Goal: Task Accomplishment & Management: Use online tool/utility

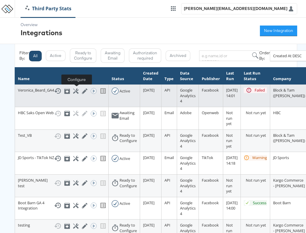
click at [79, 90] on icon at bounding box center [76, 91] width 6 height 6
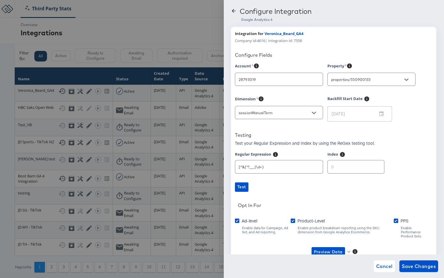
type input "[PERSON_NAME]"
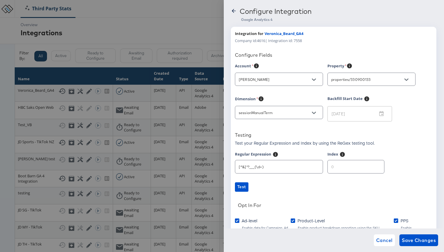
scroll to position [52, 0]
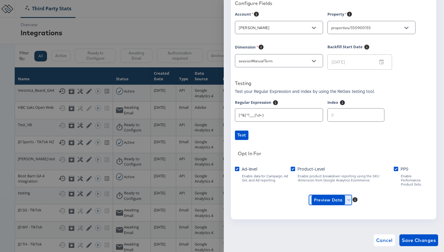
click at [306, 198] on icon "button" at bounding box center [349, 199] width 3 height 3
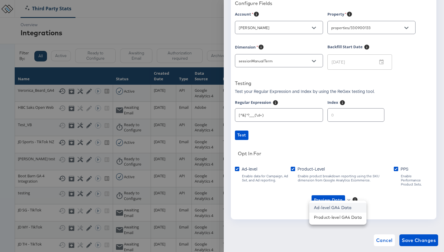
click at [306, 209] on li "Ad-level GA4 Data" at bounding box center [337, 208] width 57 height 10
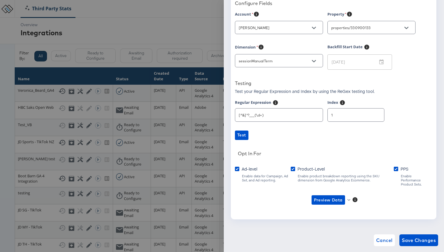
type input "1"
click at [306, 113] on input "1" at bounding box center [356, 112] width 56 height 13
click at [306, 198] on icon "button" at bounding box center [349, 199] width 3 height 3
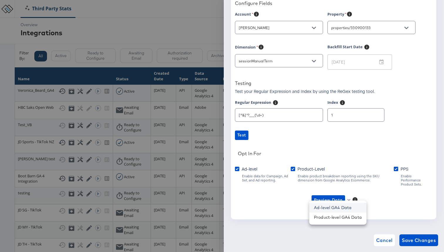
click at [306, 210] on li "Ad-level GA4 Data" at bounding box center [337, 208] width 57 height 10
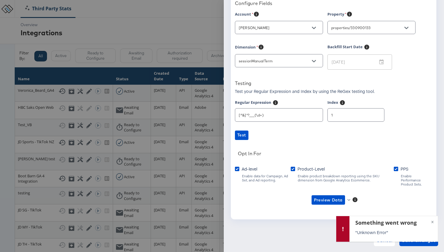
click at [306, 144] on div "Account [PERSON_NAME] Property properties/330900133 Dimension sessionManualTerm…" at bounding box center [333, 113] width 197 height 204
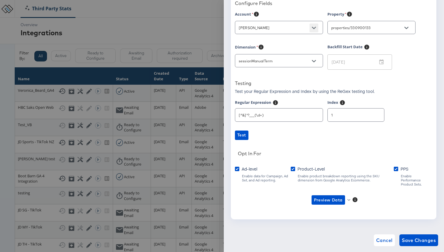
click at [306, 29] on icon "Open" at bounding box center [314, 28] width 4 height 4
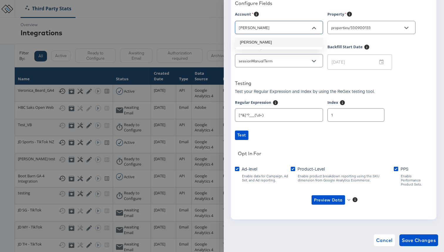
click at [306, 41] on li "[PERSON_NAME]" at bounding box center [279, 42] width 88 height 9
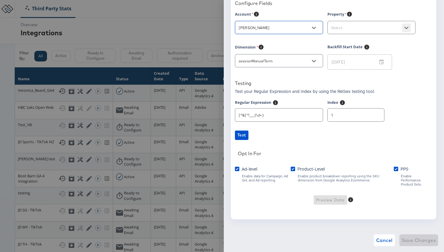
click at [306, 27] on icon "Open" at bounding box center [407, 28] width 4 height 4
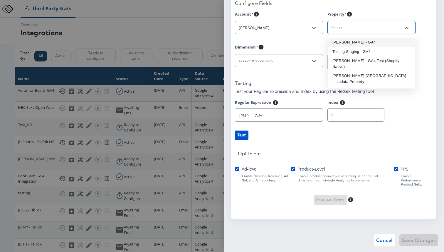
click at [306, 42] on li "[PERSON_NAME] - GA4" at bounding box center [372, 42] width 88 height 9
type input "[PERSON_NAME] - GA4"
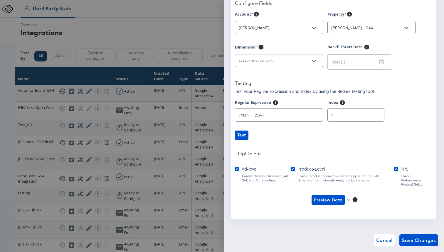
click at [306, 83] on div "Testing" at bounding box center [333, 84] width 197 height 8
click at [306, 196] on span "Preview Data" at bounding box center [331, 199] width 38 height 9
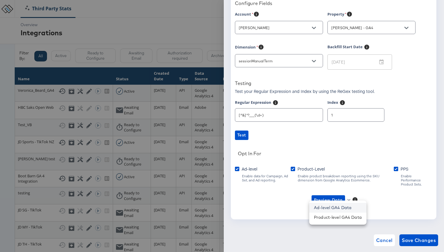
click at [306, 210] on li "Ad-level GA4 Data" at bounding box center [337, 208] width 57 height 10
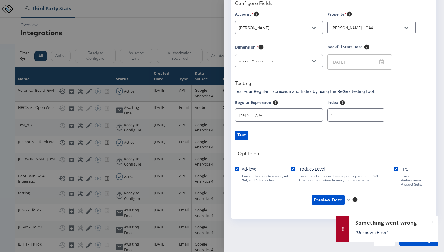
click at [306, 151] on div "Opt In For" at bounding box center [335, 154] width 194 height 8
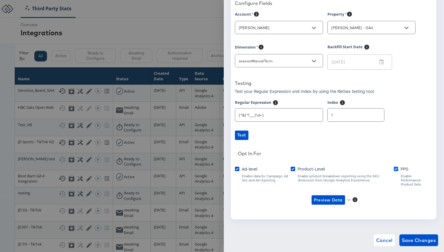
click at [306, 169] on icon at bounding box center [396, 169] width 4 height 4
click at [0, 0] on input "PPS" at bounding box center [0, 0] width 0 height 0
click at [306, 197] on span "Preview Data" at bounding box center [331, 199] width 38 height 9
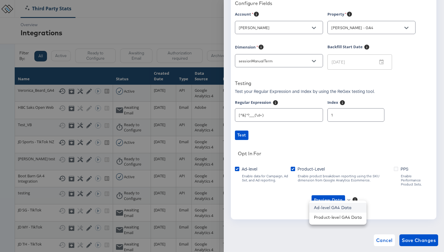
click at [306, 209] on li "Ad-level GA4 Data" at bounding box center [337, 208] width 57 height 10
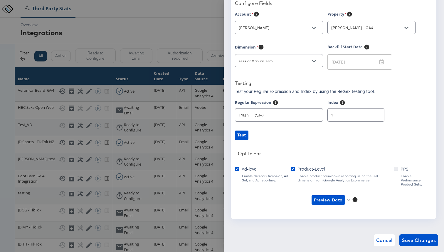
click at [306, 168] on icon at bounding box center [396, 169] width 4 height 4
click at [0, 0] on input "PPS" at bounding box center [0, 0] width 0 height 0
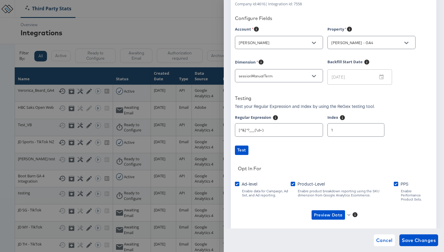
scroll to position [33, 0]
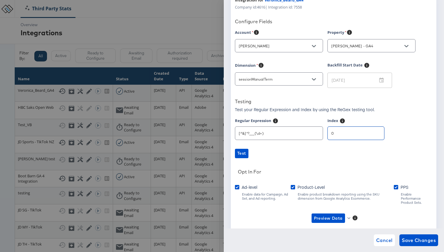
click at [306, 135] on input "0" at bounding box center [356, 130] width 56 height 13
type input "1"
click at [306, 132] on input "1" at bounding box center [356, 130] width 56 height 13
click at [286, 132] on input "[^&]*?___(\d+)" at bounding box center [279, 130] width 88 height 13
drag, startPoint x: 281, startPoint y: 130, endPoint x: 290, endPoint y: 136, distance: 10.2
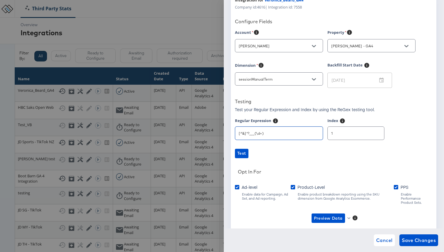
click at [290, 136] on input "[^&]*?___(\d+)" at bounding box center [279, 130] width 88 height 13
type input "0"
click at [306, 135] on input "0" at bounding box center [356, 130] width 56 height 13
click at [306, 156] on link "Test" at bounding box center [333, 153] width 197 height 9
click at [306, 217] on icon "button" at bounding box center [349, 218] width 3 height 2
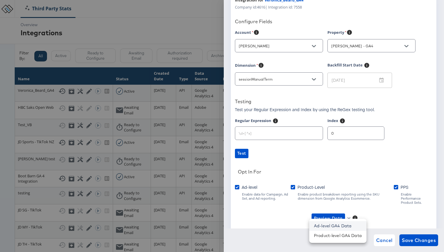
click at [306, 226] on li "Ad-level GA4 Data" at bounding box center [337, 226] width 57 height 10
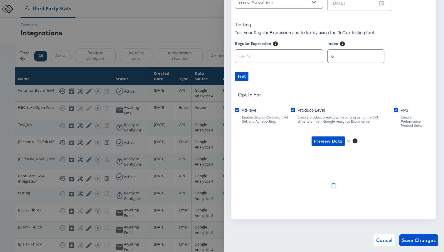
scroll to position [52, 0]
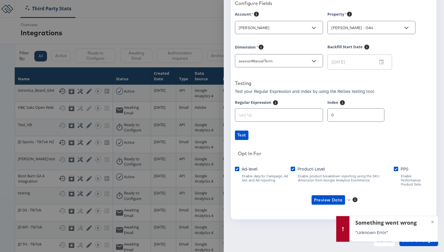
click at [306, 145] on div "Account [PERSON_NAME] Property [PERSON_NAME] - GA4 Dimension sessionManualTerm …" at bounding box center [333, 113] width 197 height 204
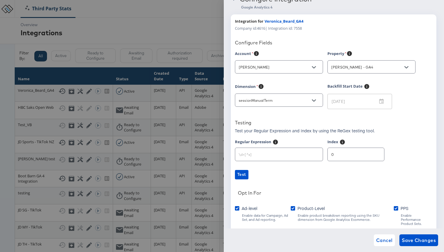
scroll to position [11, 0]
click at [306, 97] on button "Open" at bounding box center [314, 101] width 9 height 9
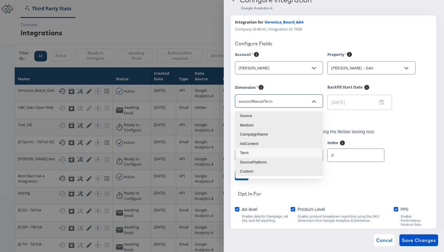
click at [296, 153] on li "Term" at bounding box center [279, 152] width 88 height 9
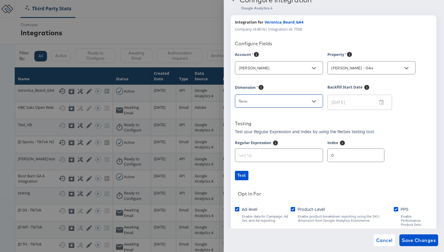
type input "sessionManualTerm"
click at [299, 118] on div "Account [PERSON_NAME] Property [PERSON_NAME] - GA4 Dimension sessionManualTerm …" at bounding box center [333, 153] width 197 height 204
click at [306, 157] on input "text" at bounding box center [279, 152] width 88 height 13
paste input "[^&]*?___(\d+)"
type input "[^&]*?___(\d+)"
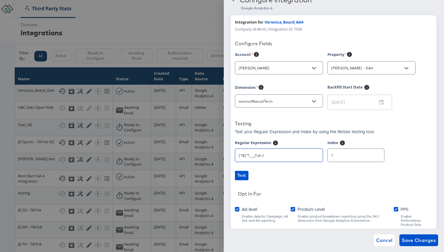
type input "1"
click at [306, 154] on input "1" at bounding box center [356, 152] width 56 height 13
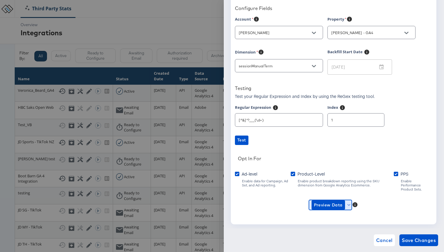
click at [306, 200] on button "Preview Data" at bounding box center [330, 204] width 43 height 9
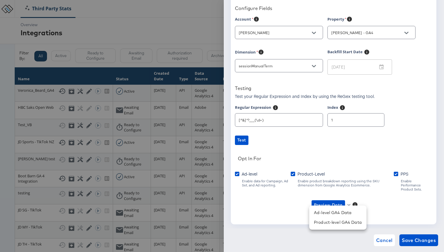
click at [306, 203] on div at bounding box center [222, 126] width 444 height 252
click at [306, 203] on span "Preview Data" at bounding box center [328, 204] width 29 height 7
click at [306, 212] on li "Ad-level GA4 Data" at bounding box center [337, 213] width 57 height 10
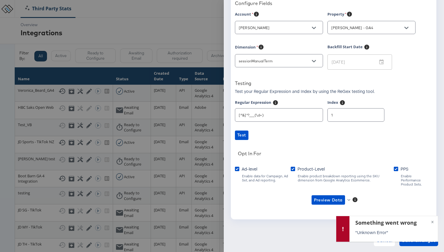
scroll to position [0, 0]
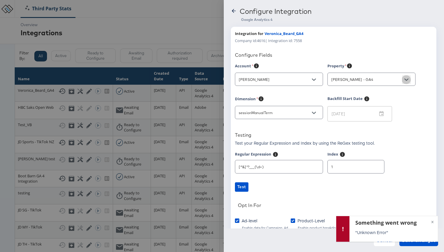
click at [306, 82] on button "Open" at bounding box center [406, 79] width 9 height 9
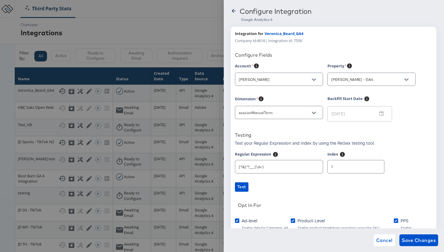
click at [306, 61] on div "Integration for Veronica_Beard_GA4 Company id: 4616 | Integration id: 7558 Conf…" at bounding box center [334, 149] width 206 height 244
click at [236, 14] on icon at bounding box center [234, 11] width 6 height 6
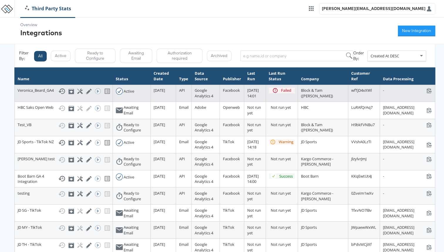
scroll to position [0, 3]
click at [86, 91] on icon at bounding box center [89, 91] width 6 height 6
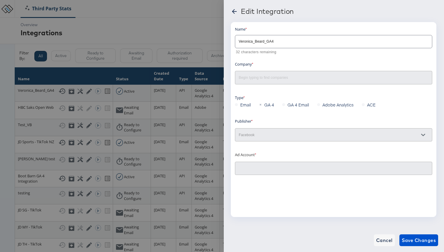
type input "[PERSON_NAME] 2.0: (ACT: 497801206465538)"
type input "Block & Tam ([PERSON_NAME])"
click at [233, 9] on icon at bounding box center [234, 11] width 7 height 7
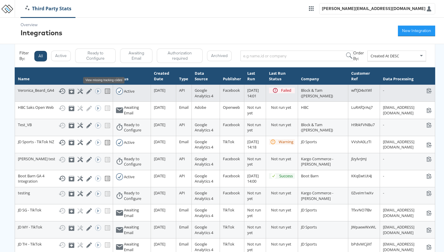
click at [104, 90] on icon at bounding box center [107, 91] width 7 height 7
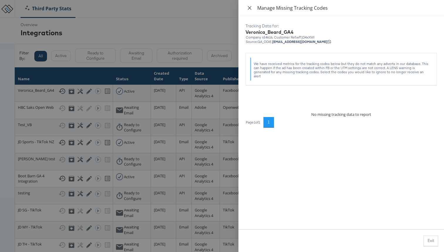
click at [252, 7] on button "Close" at bounding box center [250, 8] width 8 height 6
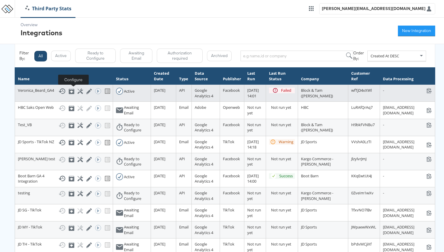
click at [78, 92] on icon at bounding box center [81, 91] width 6 height 6
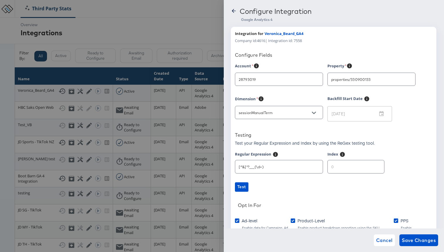
type input "[PERSON_NAME]"
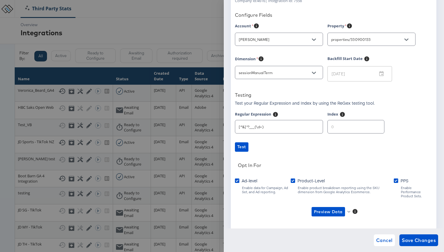
scroll to position [52, 0]
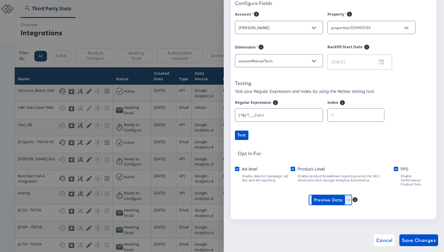
click at [306, 195] on span "Preview Data" at bounding box center [331, 199] width 38 height 9
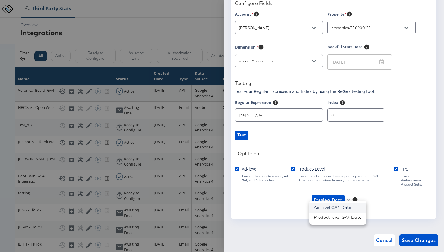
click at [306, 205] on li "Ad-level GA4 Data" at bounding box center [337, 208] width 57 height 10
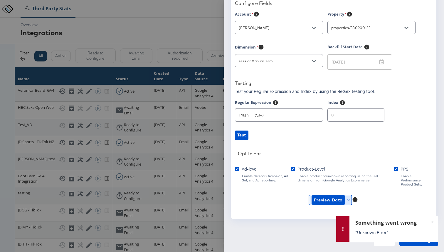
click at [306, 198] on span "Preview Data" at bounding box center [331, 199] width 38 height 9
click at [306, 218] on li "Product-level GA4 Data" at bounding box center [337, 217] width 57 height 10
click at [306, 141] on div "Account [PERSON_NAME] Property properties/330900133 Dimension sessionManualTerm…" at bounding box center [333, 113] width 197 height 204
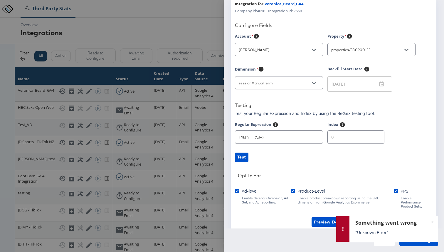
scroll to position [0, 0]
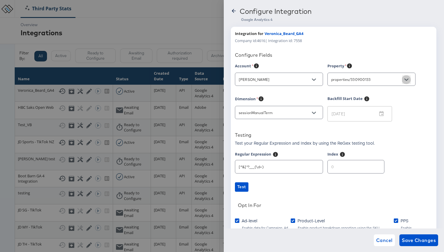
click at [306, 81] on icon "Open" at bounding box center [407, 80] width 4 height 4
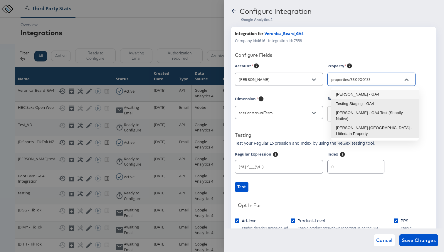
click at [306, 94] on li "[PERSON_NAME] - GA4" at bounding box center [375, 94] width 88 height 9
type input "[PERSON_NAME] - GA4"
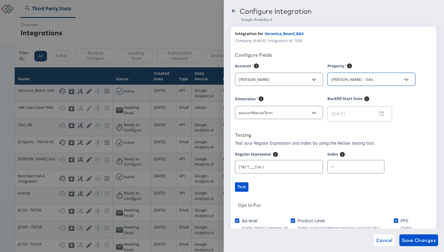
scroll to position [52, 0]
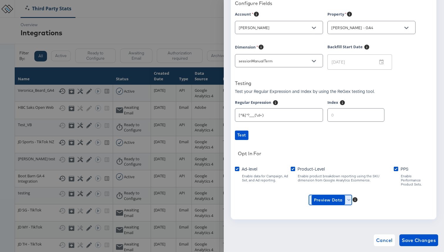
click at [306, 199] on span "Preview Data" at bounding box center [331, 199] width 38 height 9
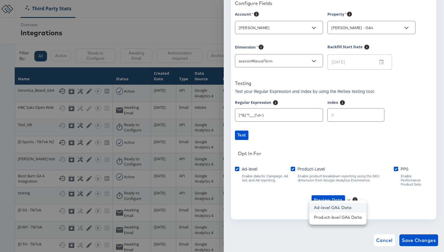
click at [306, 204] on li "Ad-level GA4 Data" at bounding box center [337, 208] width 57 height 10
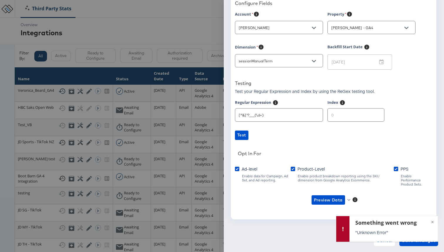
click at [306, 166] on div "Product-Level Enable product breakdown reporting using the SKU dimension from G…" at bounding box center [342, 176] width 103 height 21
click at [306, 233] on div "Something went wrong "Unknown Error" ×" at bounding box center [387, 231] width 102 height 30
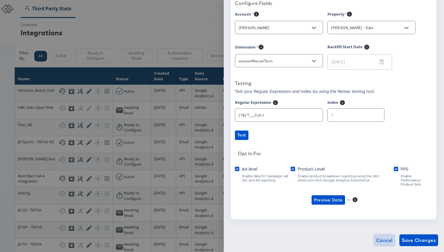
click at [306, 233] on button "Cancel" at bounding box center [384, 240] width 21 height 12
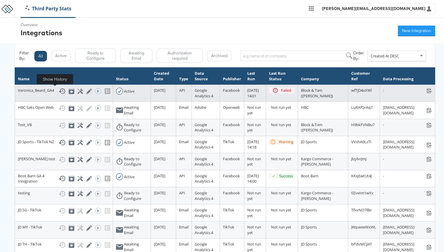
click at [58, 89] on icon at bounding box center [61, 91] width 7 height 6
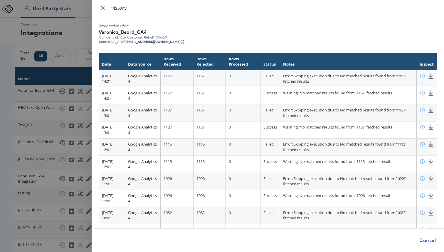
click at [104, 9] on icon "close" at bounding box center [103, 8] width 4 height 4
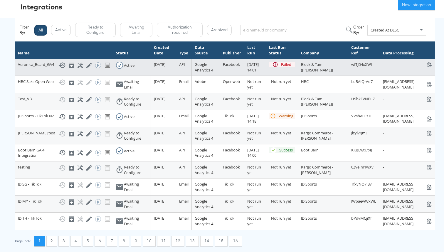
scroll to position [26, 3]
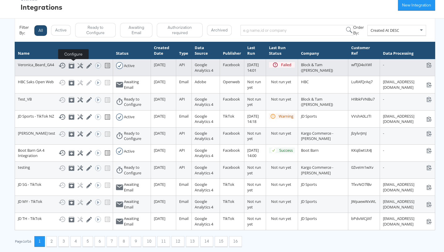
click at [78, 64] on icon at bounding box center [81, 66] width 6 height 6
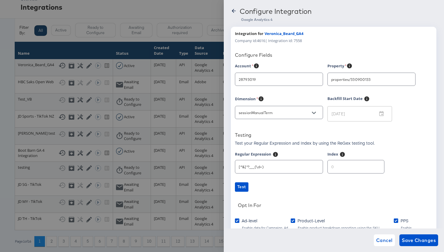
click at [306, 83] on div "28793019" at bounding box center [279, 79] width 88 height 13
type input "[PERSON_NAME]"
click at [306, 83] on button "Open" at bounding box center [314, 79] width 9 height 9
click at [289, 93] on li "[PERSON_NAME]" at bounding box center [283, 94] width 88 height 9
click at [306, 77] on input "text" at bounding box center [367, 79] width 74 height 7
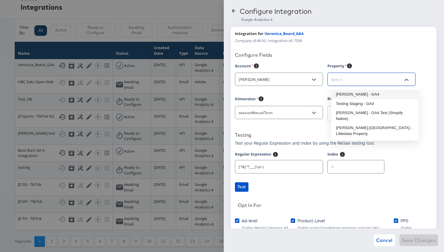
click at [306, 95] on li "[PERSON_NAME] - GA4" at bounding box center [375, 94] width 88 height 9
type input "[PERSON_NAME] - GA4"
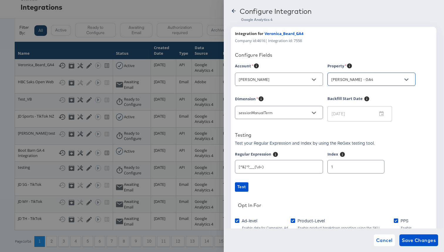
type input "1"
click at [306, 165] on input "1" at bounding box center [356, 164] width 56 height 13
click at [295, 185] on link "Test" at bounding box center [333, 186] width 197 height 9
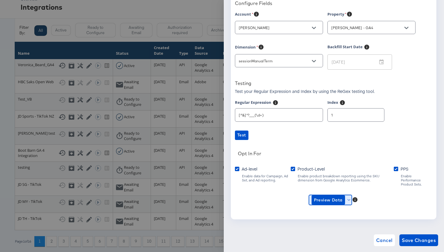
click at [306, 198] on icon "button" at bounding box center [349, 199] width 3 height 3
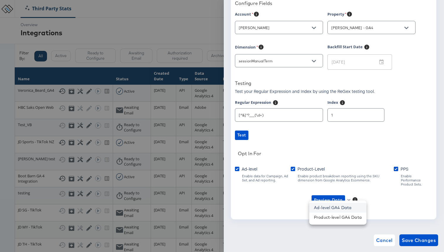
click at [306, 208] on li "Ad-level GA4 Data" at bounding box center [337, 208] width 57 height 10
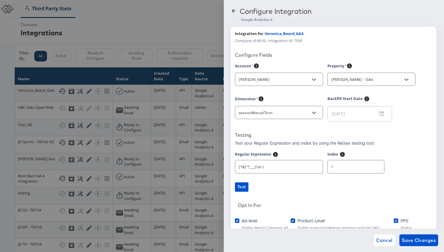
scroll to position [52, 0]
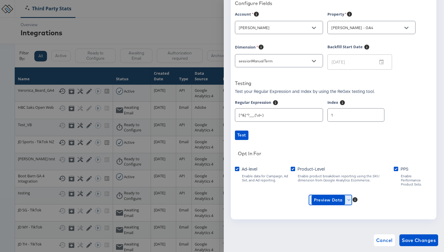
click at [306, 198] on icon "button" at bounding box center [349, 199] width 3 height 3
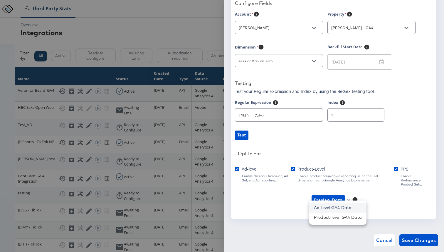
click at [306, 206] on li "Ad-level GA4 Data" at bounding box center [337, 208] width 57 height 10
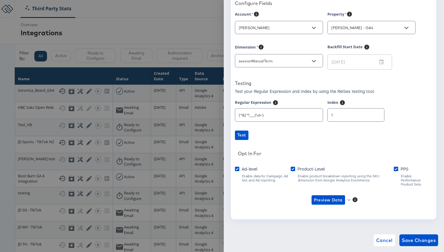
click at [306, 197] on icon at bounding box center [355, 200] width 6 height 6
click at [306, 196] on span "Preview Data" at bounding box center [328, 199] width 29 height 7
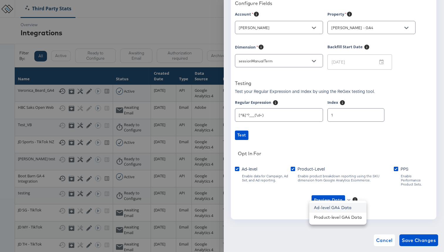
click at [306, 209] on li "Ad-level GA4 Data" at bounding box center [337, 208] width 57 height 10
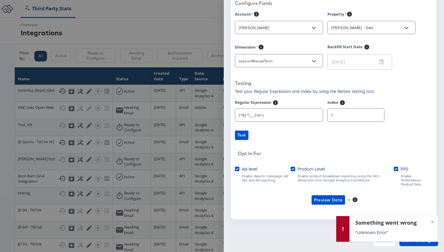
scroll to position [0, 0]
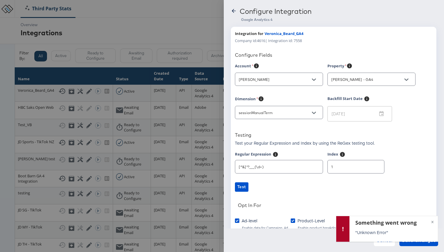
click at [290, 81] on input "[PERSON_NAME]" at bounding box center [275, 79] width 74 height 7
click at [286, 95] on li "[PERSON_NAME]" at bounding box center [283, 94] width 88 height 9
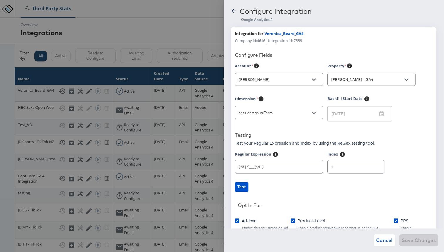
click at [306, 60] on div "Configure Fields" at bounding box center [333, 56] width 197 height 8
click at [306, 107] on div "sessionManualTerm" at bounding box center [279, 112] width 88 height 13
click at [306, 110] on button "Open" at bounding box center [314, 112] width 9 height 9
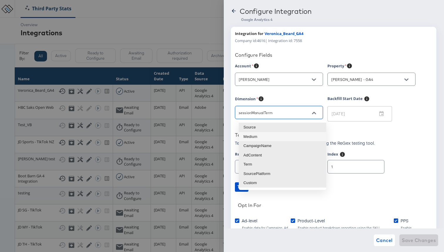
click at [297, 135] on li "Medium" at bounding box center [283, 136] width 88 height 9
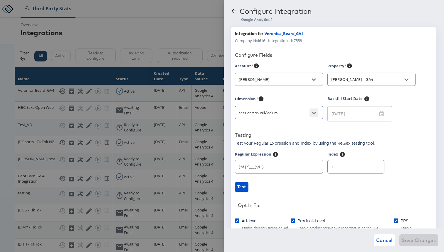
scroll to position [52, 0]
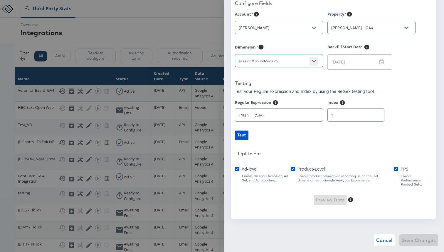
click at [306, 61] on button "Open" at bounding box center [314, 61] width 9 height 9
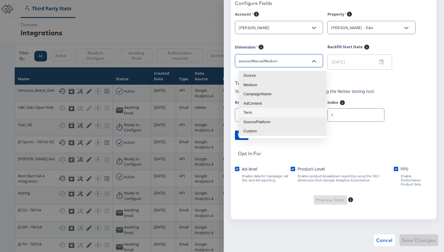
click at [299, 108] on li "Term" at bounding box center [283, 112] width 88 height 9
type input "sessionManualTerm"
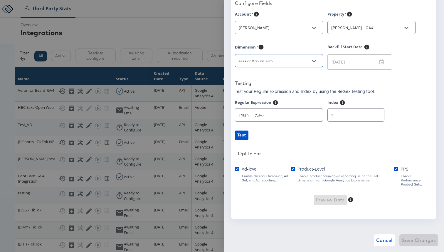
click at [306, 154] on div "Opt In For" at bounding box center [335, 154] width 194 height 8
click at [306, 29] on button "Open" at bounding box center [314, 28] width 9 height 9
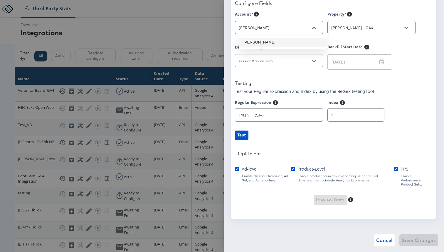
click at [304, 43] on li "[PERSON_NAME]" at bounding box center [283, 42] width 88 height 9
click at [306, 28] on input "[PERSON_NAME] - GA4" at bounding box center [367, 27] width 74 height 7
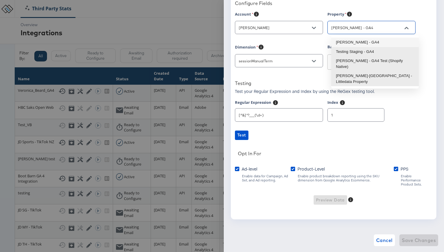
click at [306, 39] on li "[PERSON_NAME] - GA4" at bounding box center [375, 42] width 88 height 9
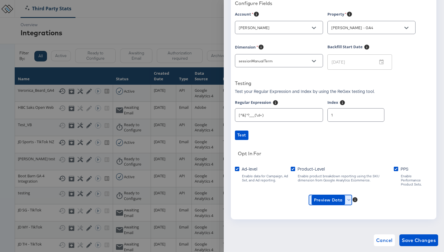
click at [306, 198] on icon "button" at bounding box center [349, 199] width 3 height 3
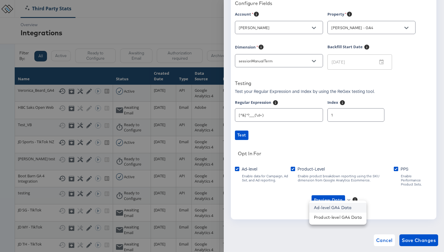
click at [306, 212] on li "Ad-level GA4 Data" at bounding box center [337, 208] width 57 height 10
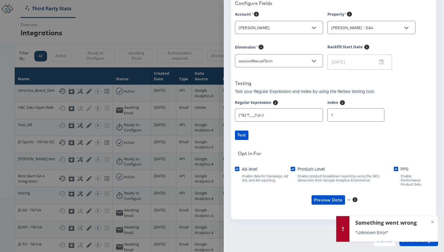
click at [306, 158] on div "Account [PERSON_NAME] Property [PERSON_NAME] - GA4 Dimension sessionManualTerm …" at bounding box center [333, 113] width 197 height 204
click at [196, 33] on div at bounding box center [222, 126] width 444 height 252
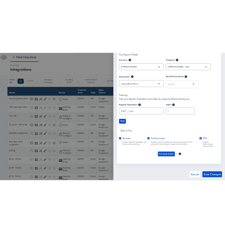
scroll to position [0, 0]
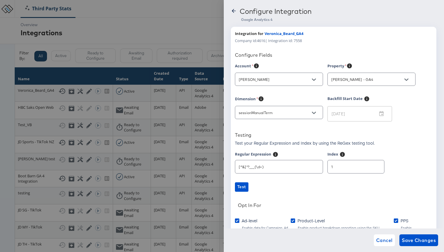
click at [235, 10] on icon at bounding box center [234, 11] width 6 height 6
